Goal: Transaction & Acquisition: Book appointment/travel/reservation

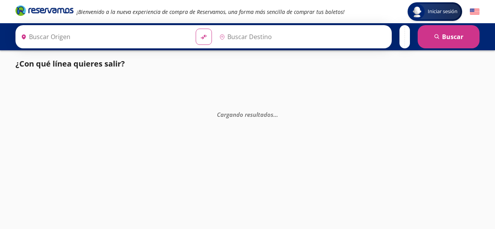
type input "[GEOGRAPHIC_DATA], [GEOGRAPHIC_DATA]"
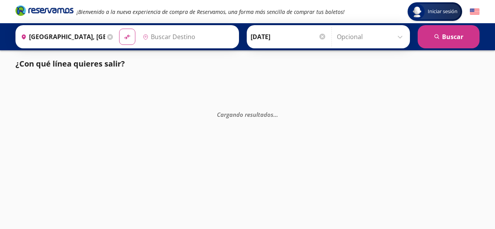
type input "[GEOGRAPHIC_DATA], [GEOGRAPHIC_DATA]"
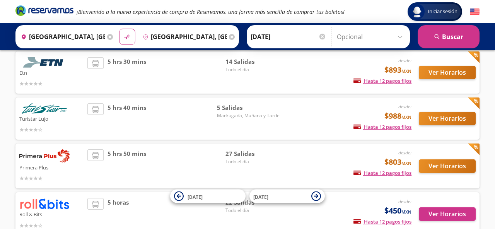
scroll to position [72, 0]
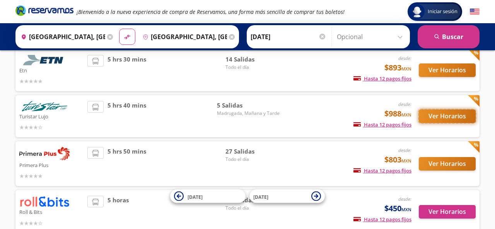
click at [433, 118] on button "Ver Horarios" at bounding box center [447, 116] width 57 height 14
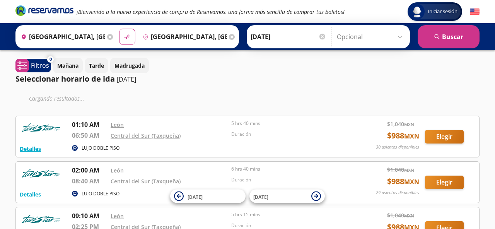
scroll to position [72, 0]
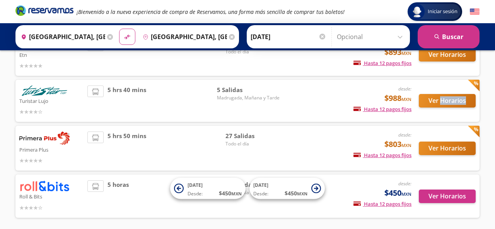
click at [430, 118] on div "Turistar Lujo desde: $988 MXN Hasta 12 pagos fijos Pagos fijos en compras mayor…" at bounding box center [247, 101] width 464 height 42
click at [435, 101] on button "Ver Horarios" at bounding box center [447, 101] width 57 height 14
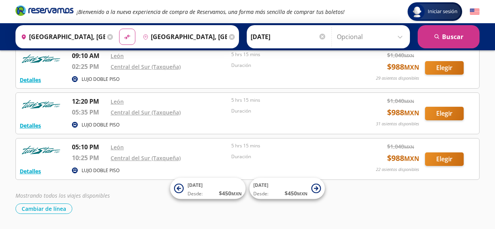
scroll to position [138, 0]
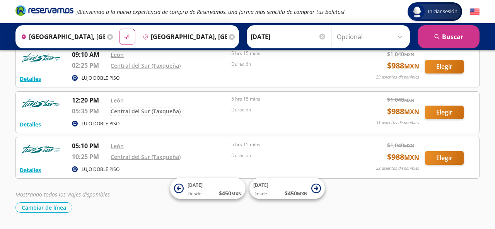
click at [147, 114] on div "Central del Sur (Taxqueña)" at bounding box center [169, 110] width 117 height 9
click at [38, 125] on button "Detalles" at bounding box center [30, 124] width 21 height 8
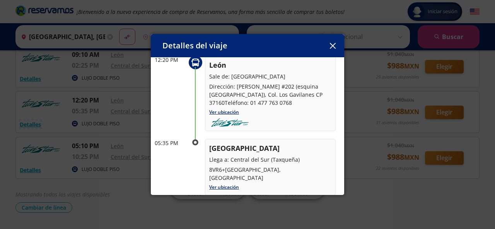
scroll to position [27, 0]
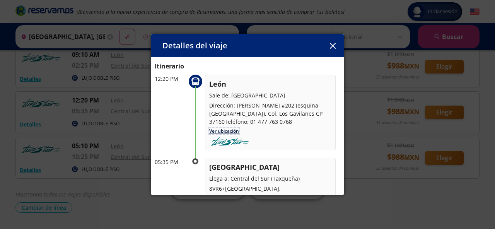
click at [228, 131] on link "Ver ubicación" at bounding box center [224, 131] width 30 height 7
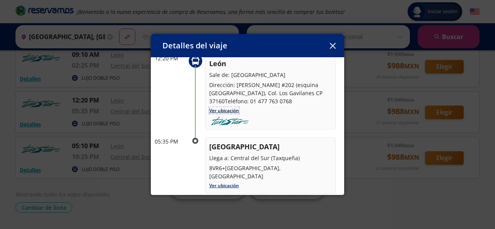
scroll to position [55, 0]
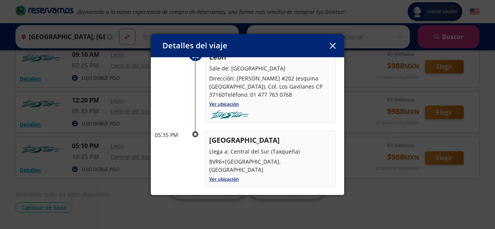
click at [234, 150] on p "Llega a: Central del Sur (Taxqueña)" at bounding box center [270, 151] width 122 height 8
drag, startPoint x: 234, startPoint y: 150, endPoint x: 278, endPoint y: 152, distance: 43.7
click at [278, 152] on p "Llega a: Central del Sur (Taxqueña)" at bounding box center [270, 151] width 122 height 8
copy p "Central del Sur (Taxqueña"
click at [332, 48] on icon "button" at bounding box center [333, 46] width 6 height 6
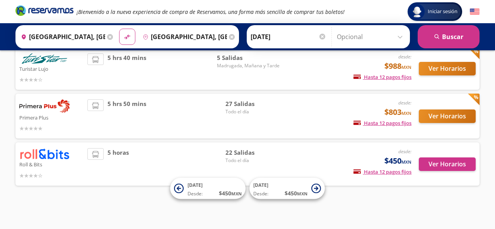
scroll to position [72, 0]
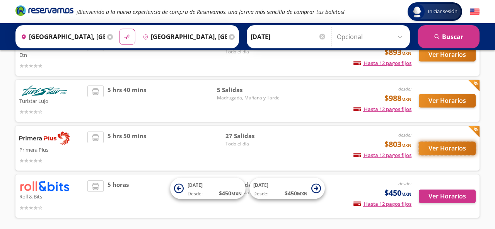
click at [433, 150] on button "Ver Horarios" at bounding box center [447, 149] width 57 height 14
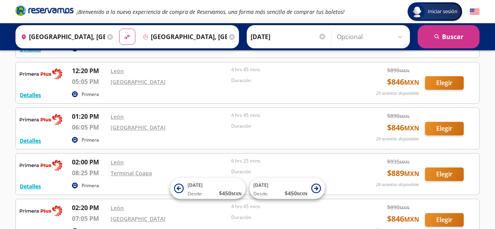
scroll to position [667, 0]
